Goal: Task Accomplishment & Management: Manage account settings

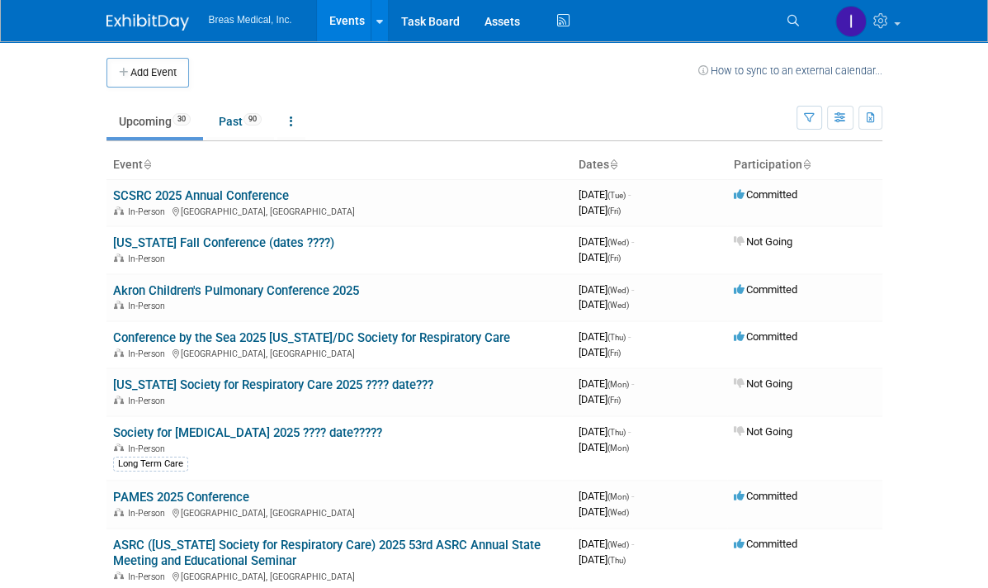
click at [317, 22] on link "Events" at bounding box center [347, 20] width 60 height 41
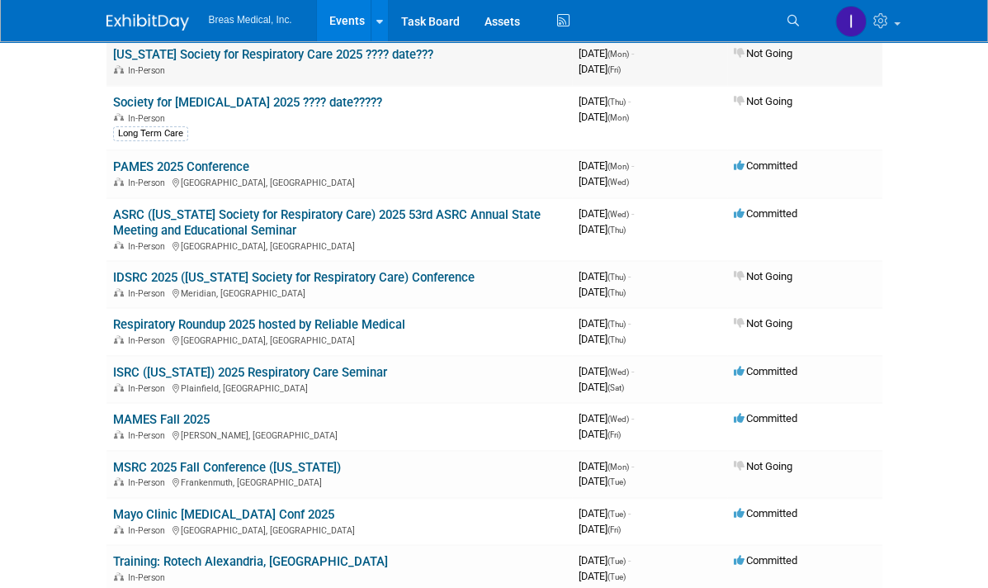
scroll to position [495, 0]
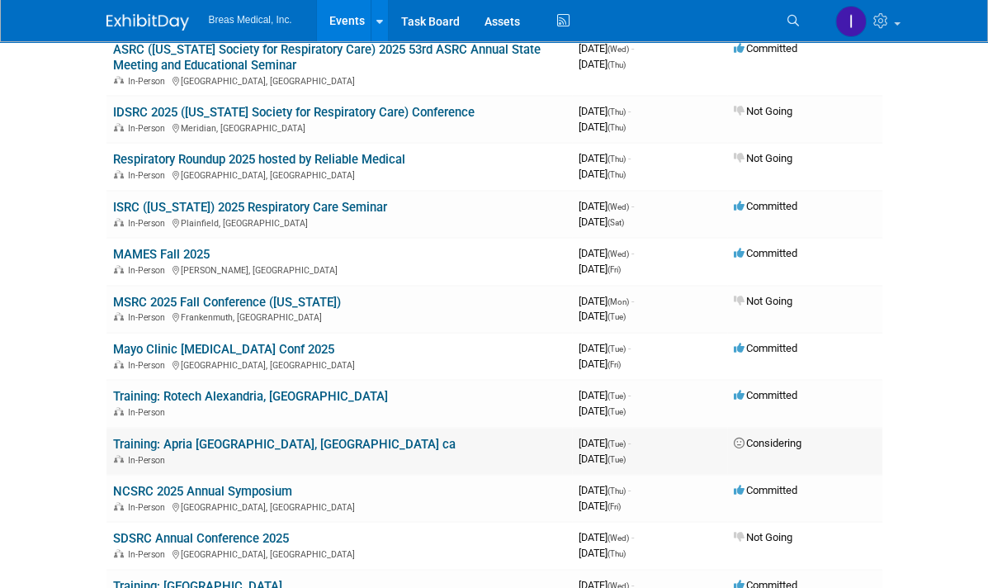
click at [113, 437] on link "Training: Apria [GEOGRAPHIC_DATA], [GEOGRAPHIC_DATA] ca" at bounding box center [284, 444] width 342 height 15
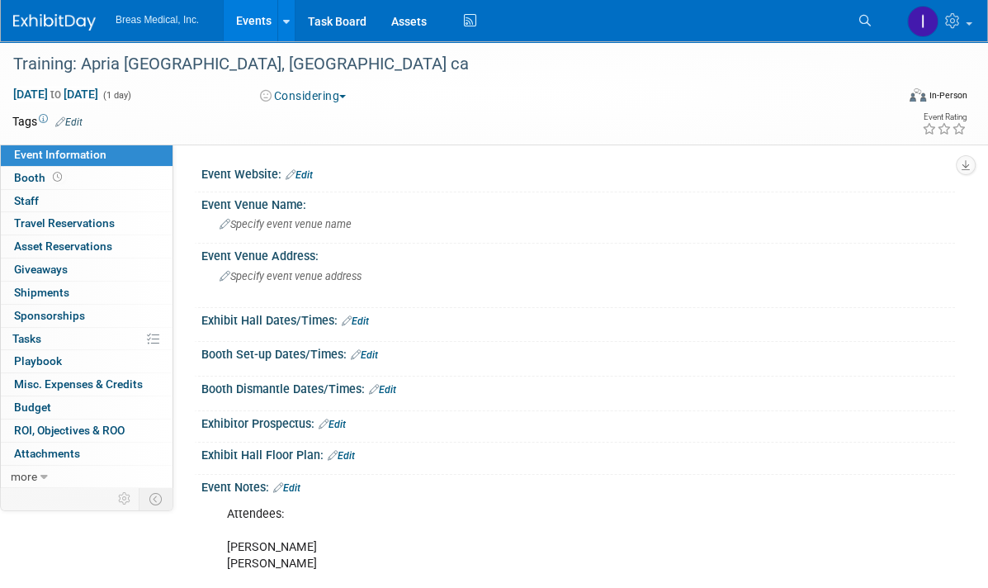
click at [342, 95] on button "Considering" at bounding box center [303, 95] width 98 height 17
click at [324, 172] on link "Not Going" at bounding box center [320, 168] width 130 height 23
click at [289, 482] on link "Edit" at bounding box center [286, 488] width 27 height 12
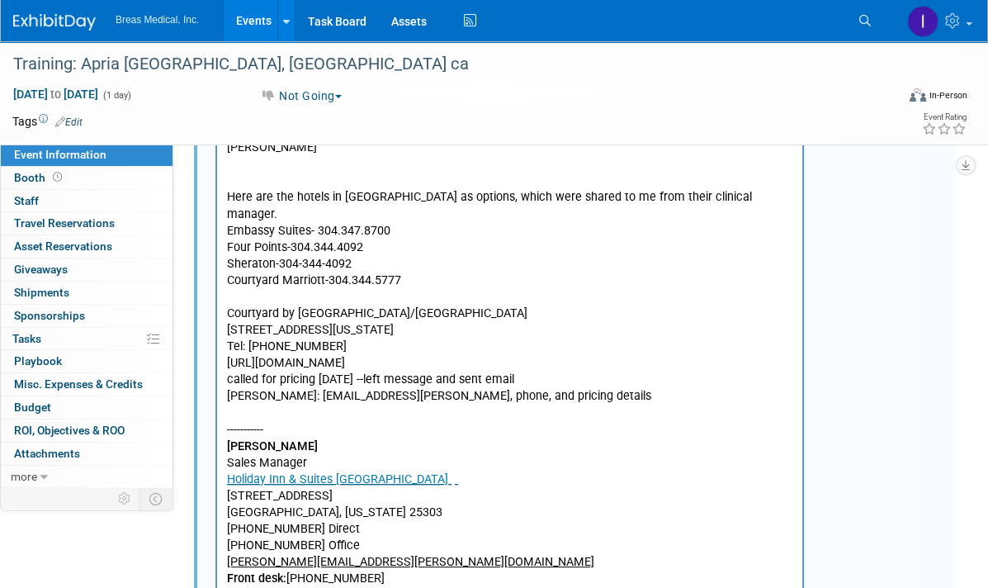
scroll to position [660, 0]
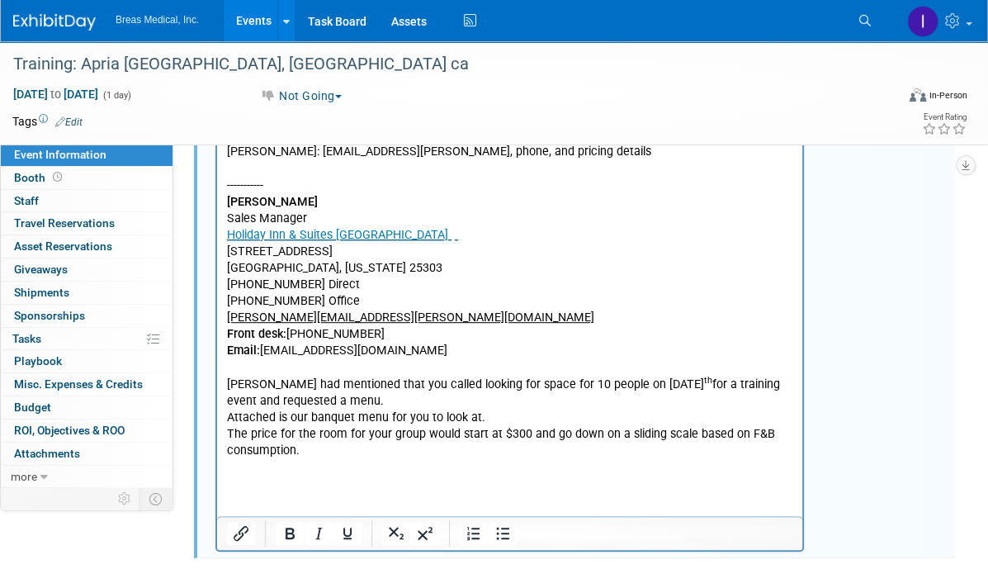
click at [319, 461] on p "Attendees: Cheryl Armstrong Tom Fahy Here are the hotels in Charleston as optio…" at bounding box center [510, 162] width 566 height 630
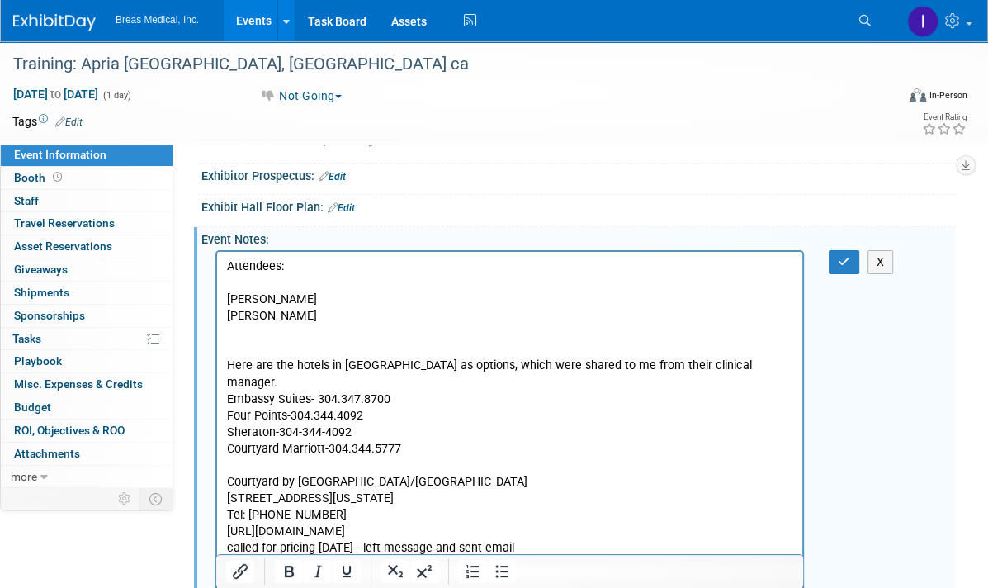
scroll to position [248, 0]
click at [852, 267] on button "button" at bounding box center [844, 262] width 31 height 24
